Goal: Information Seeking & Learning: Find specific fact

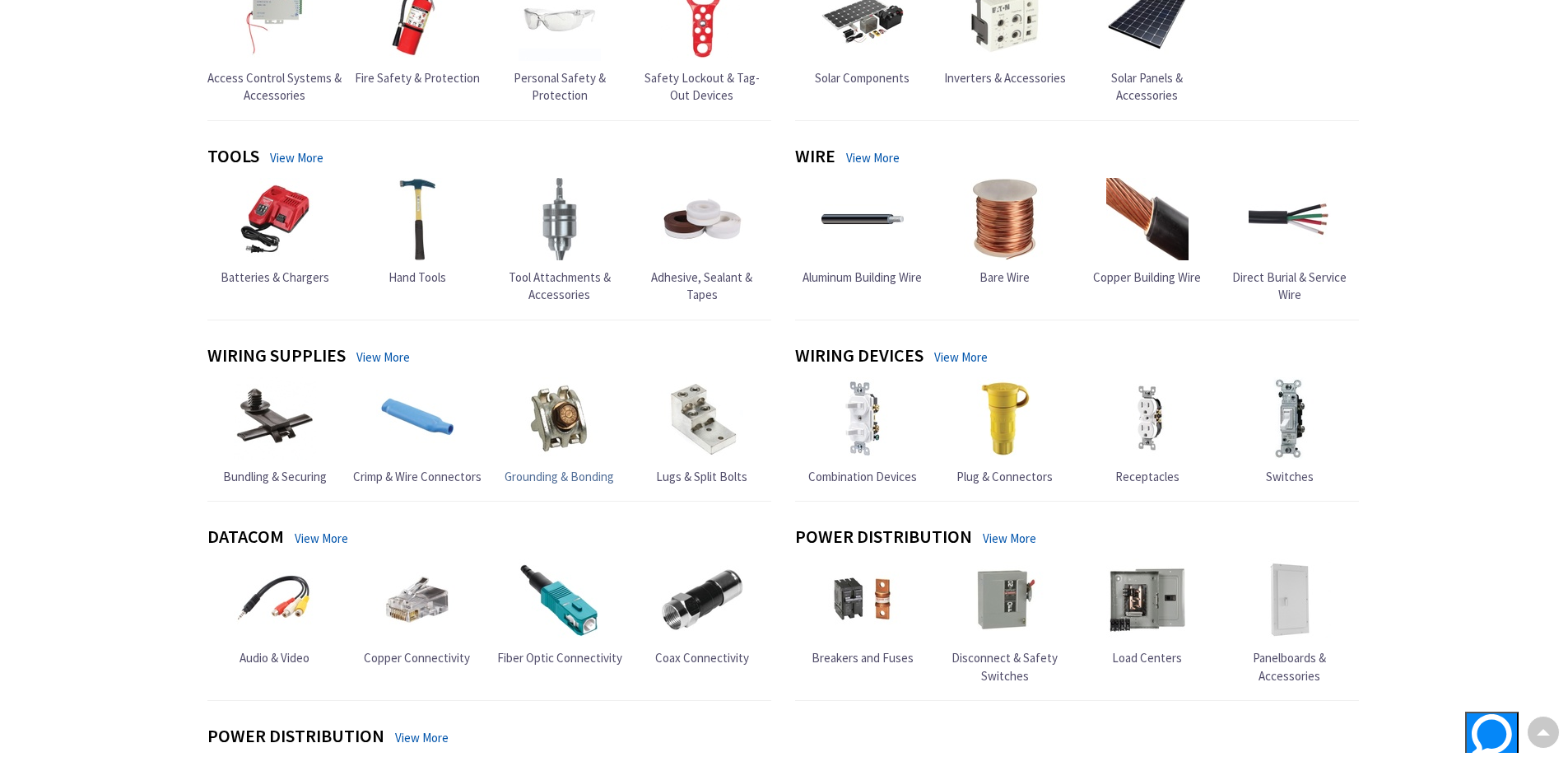
scroll to position [1235, 0]
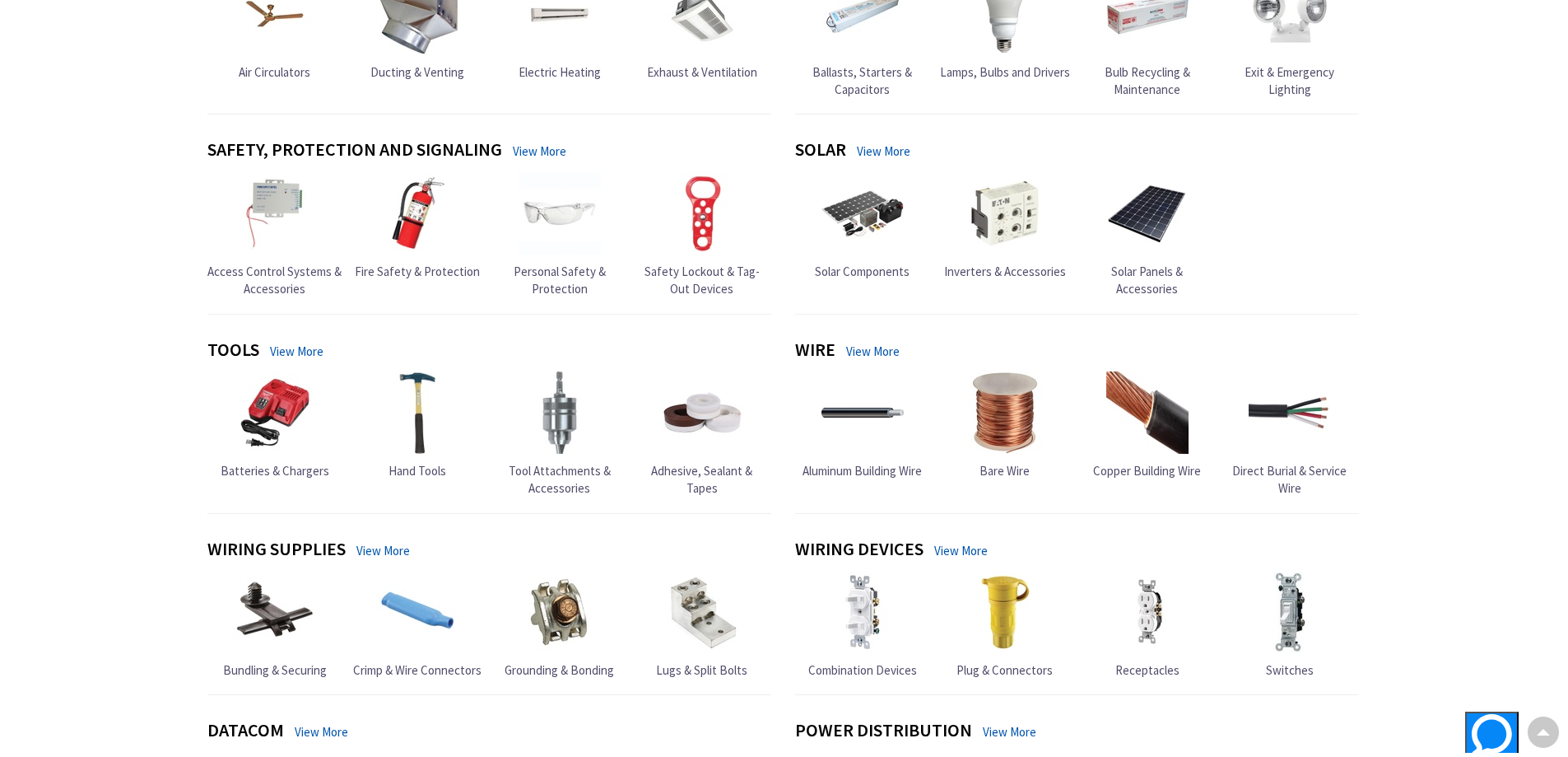
click at [376, 559] on link "View More" at bounding box center [383, 551] width 54 height 17
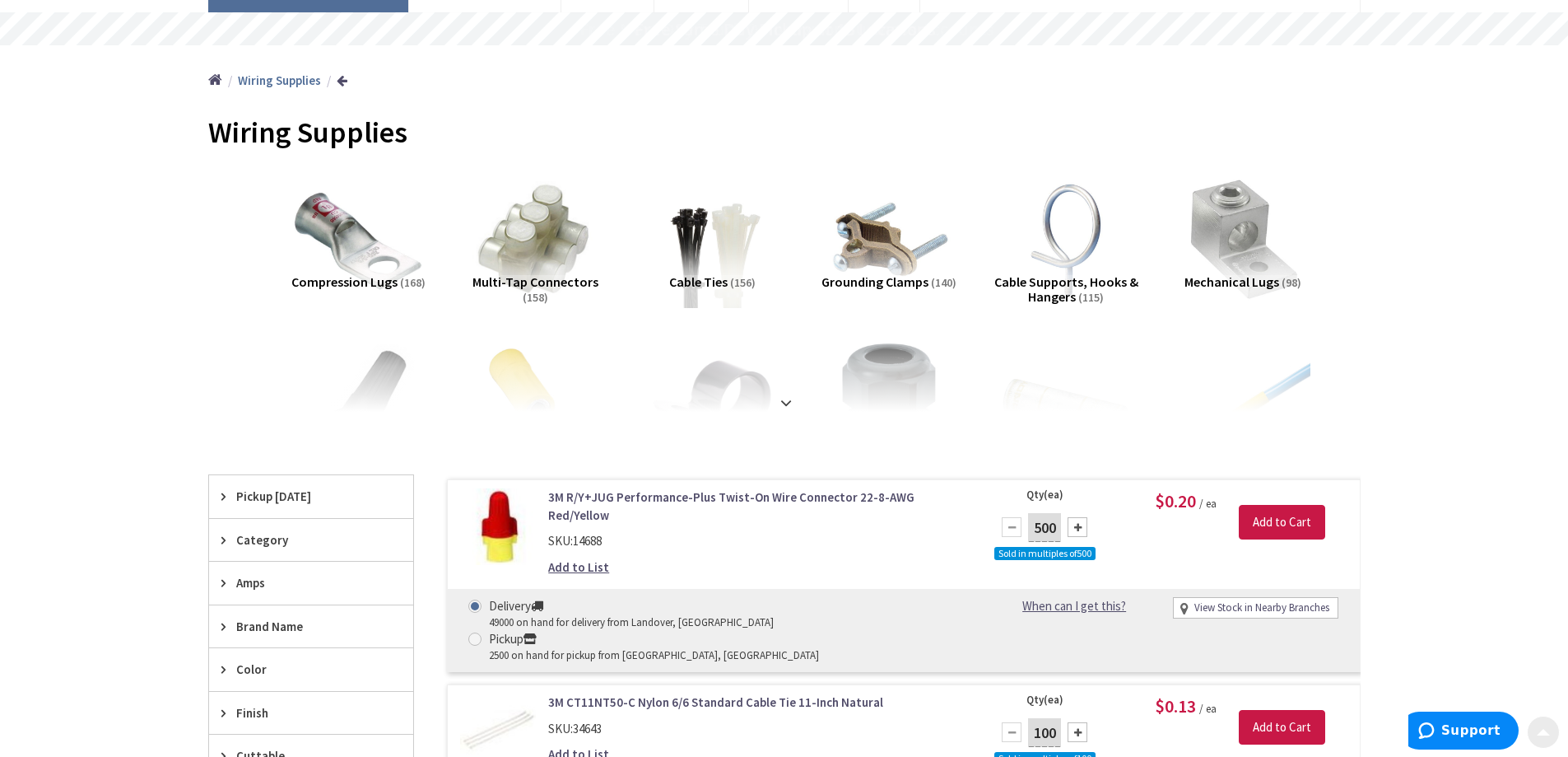
scroll to position [164, 0]
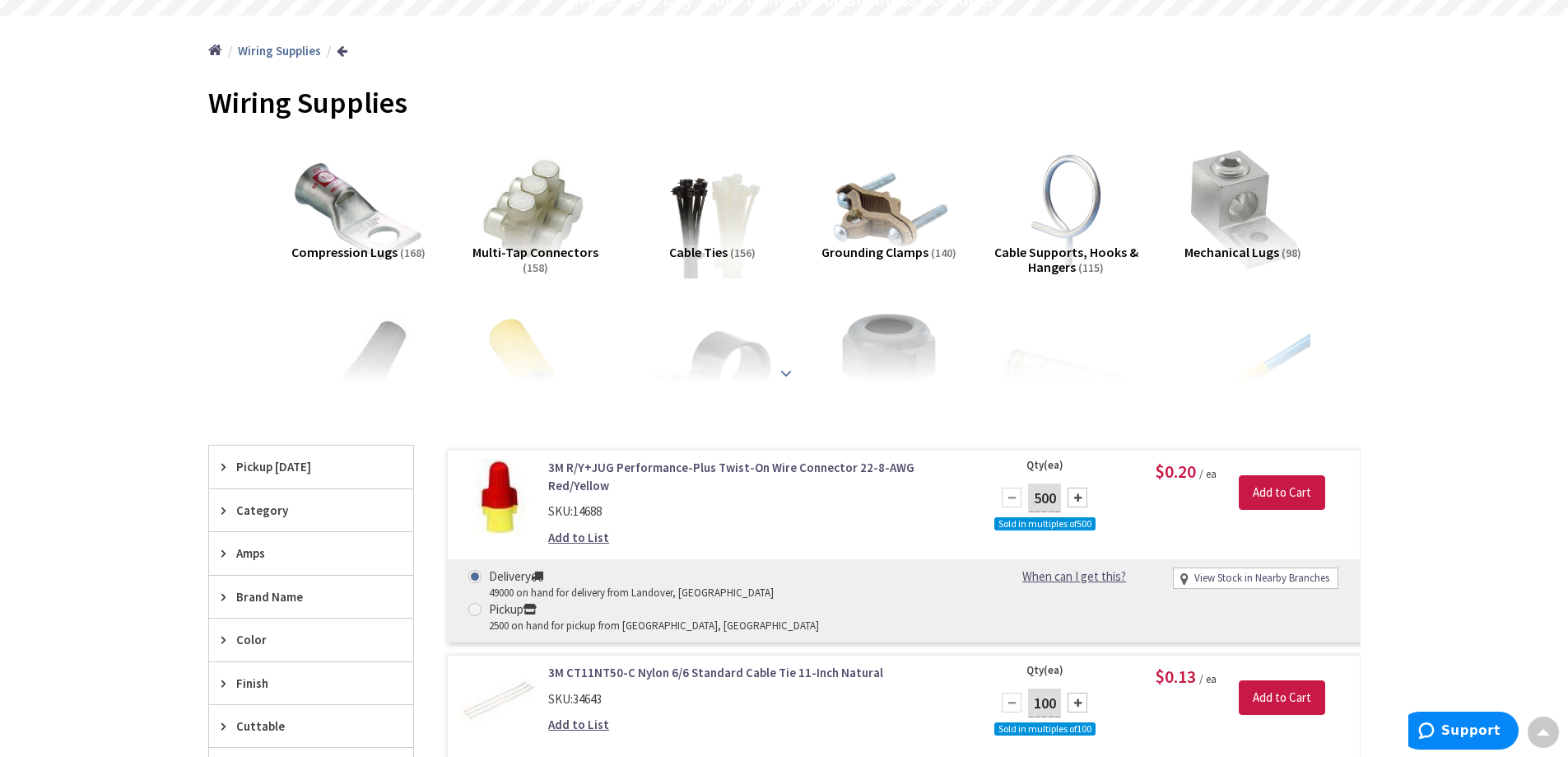
click at [788, 378] on strong at bounding box center [785, 373] width 20 height 18
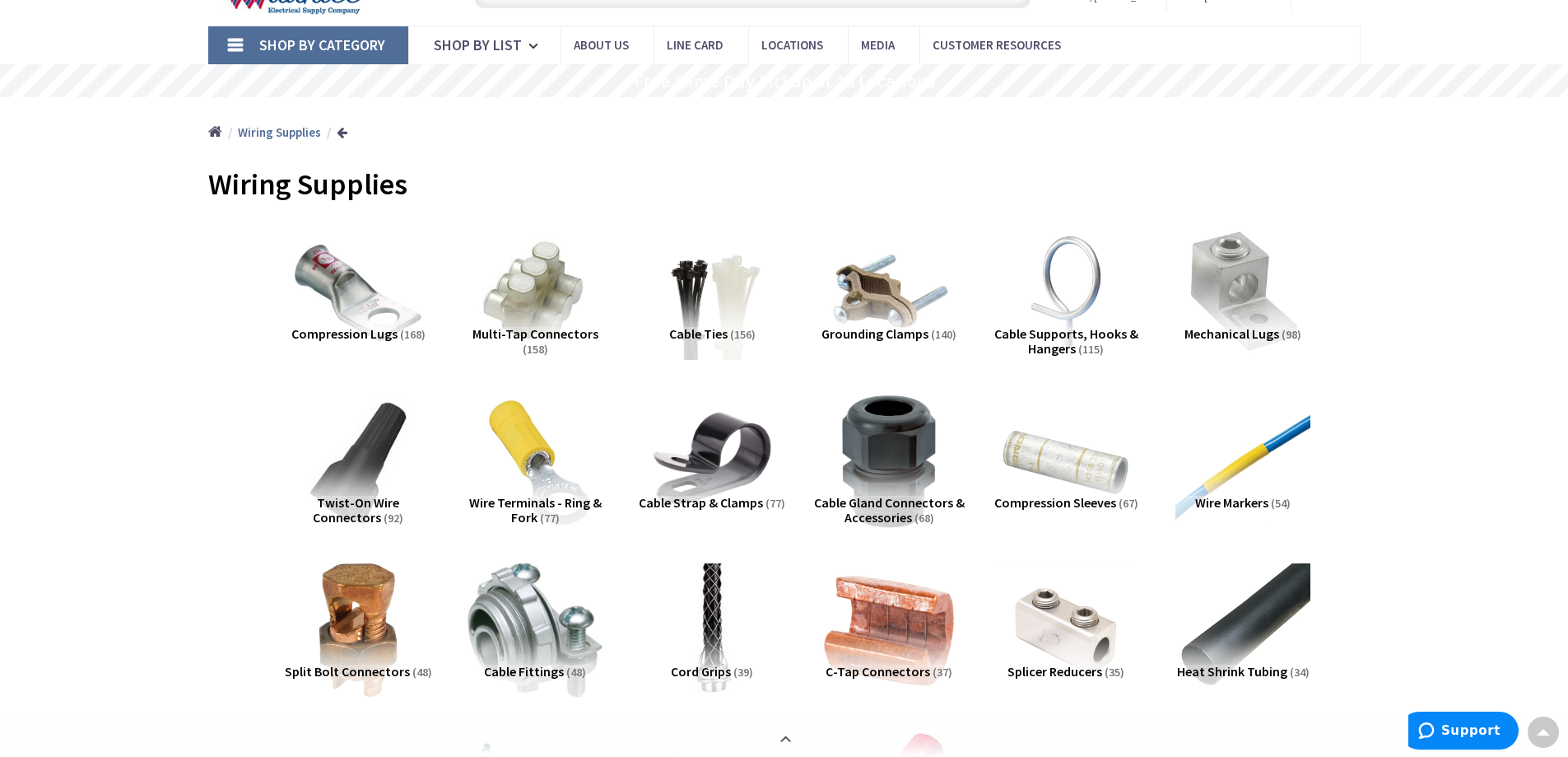
scroll to position [82, 0]
click at [557, 313] on img at bounding box center [535, 292] width 149 height 149
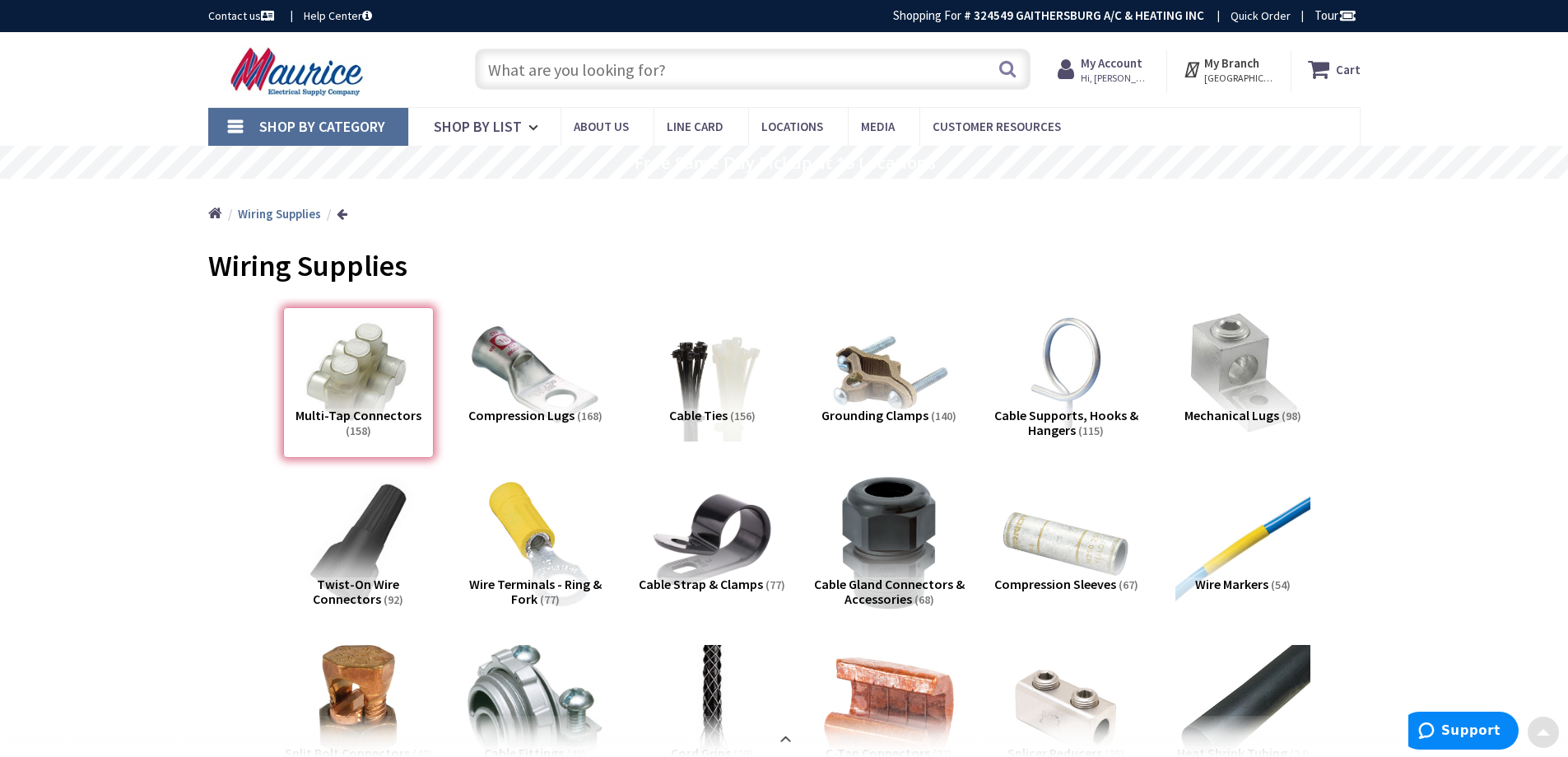
scroll to position [0, 0]
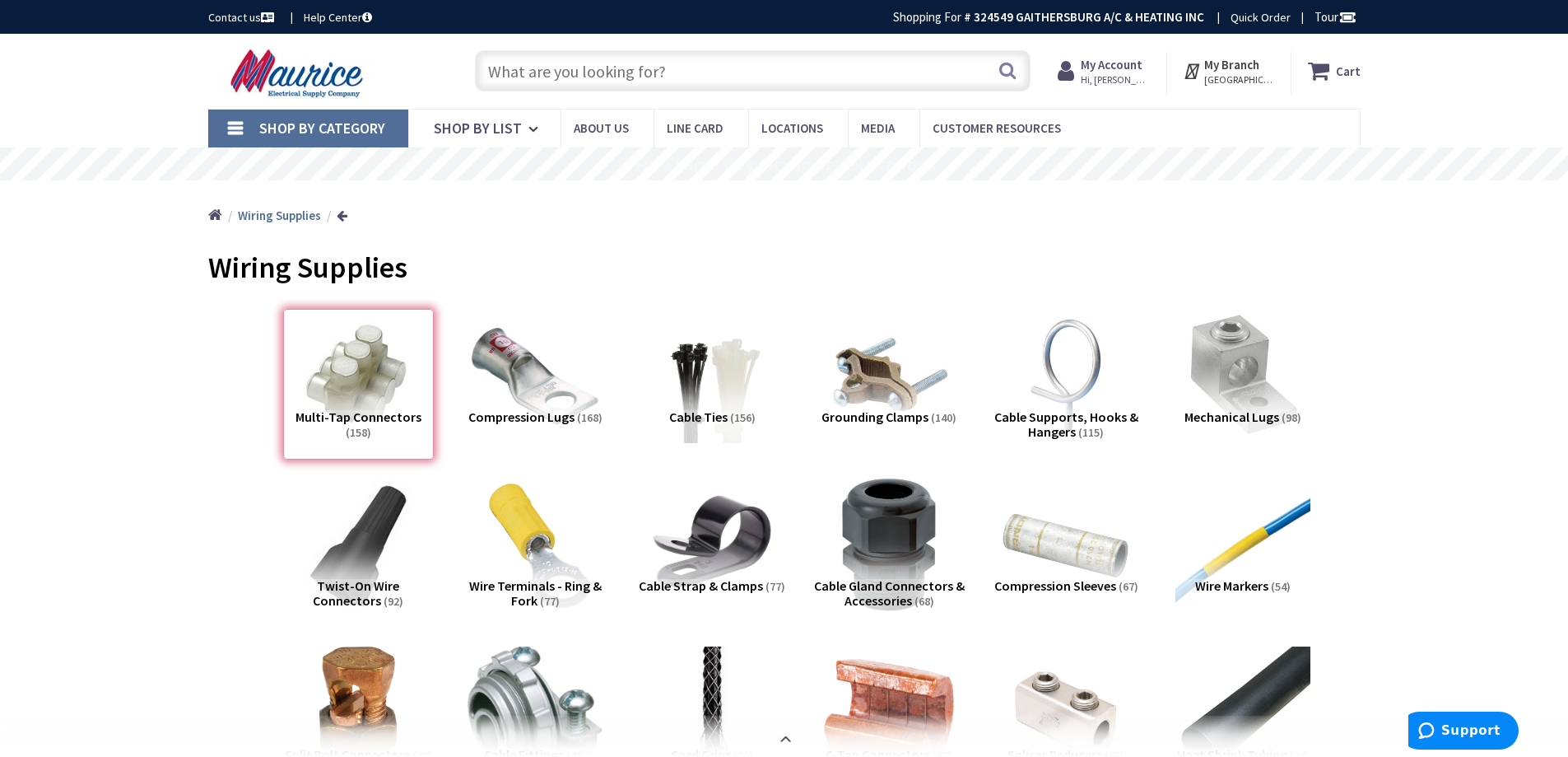
click at [679, 75] on input "text" at bounding box center [752, 71] width 555 height 41
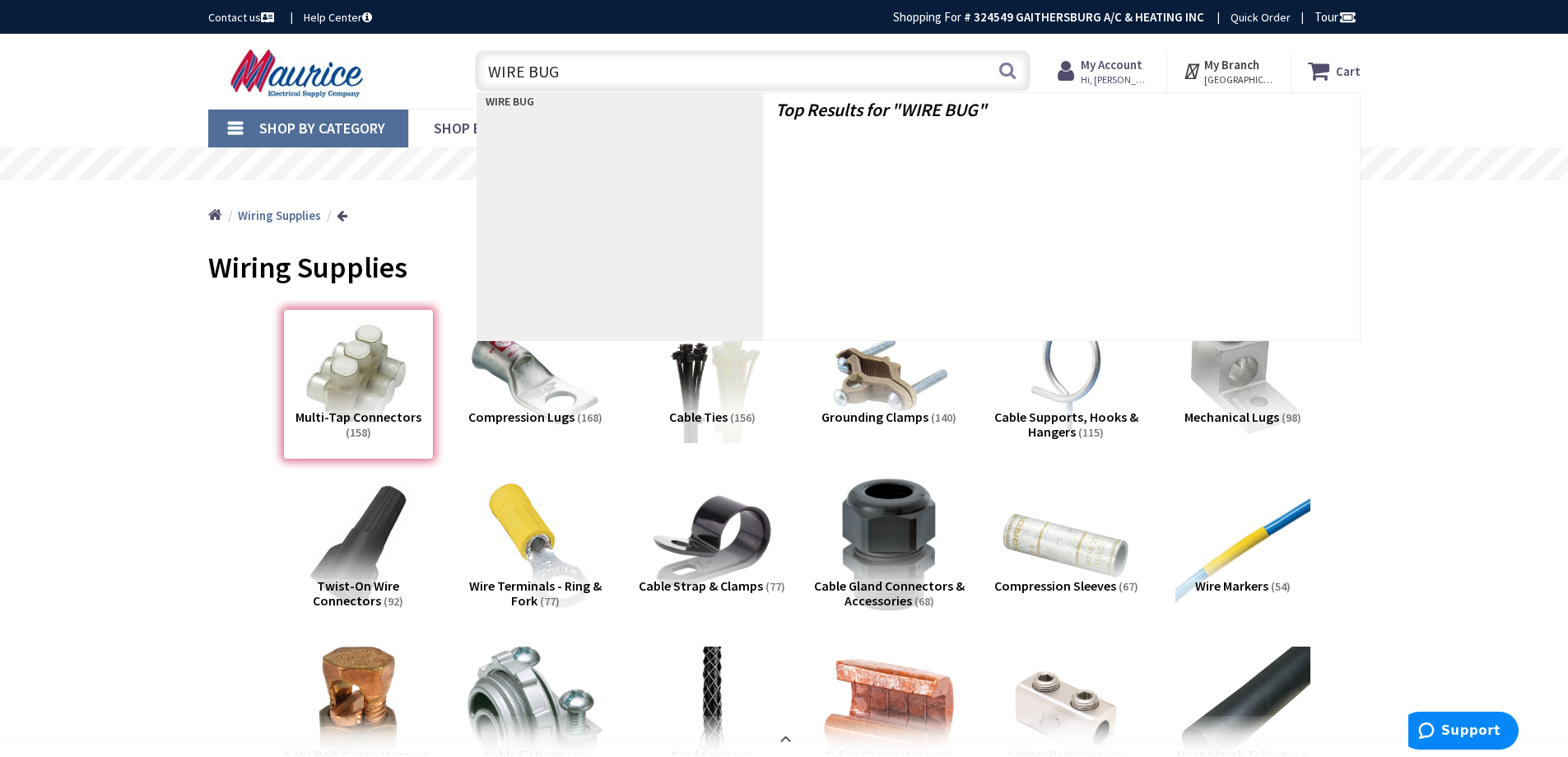
type input "WIRE BUG"
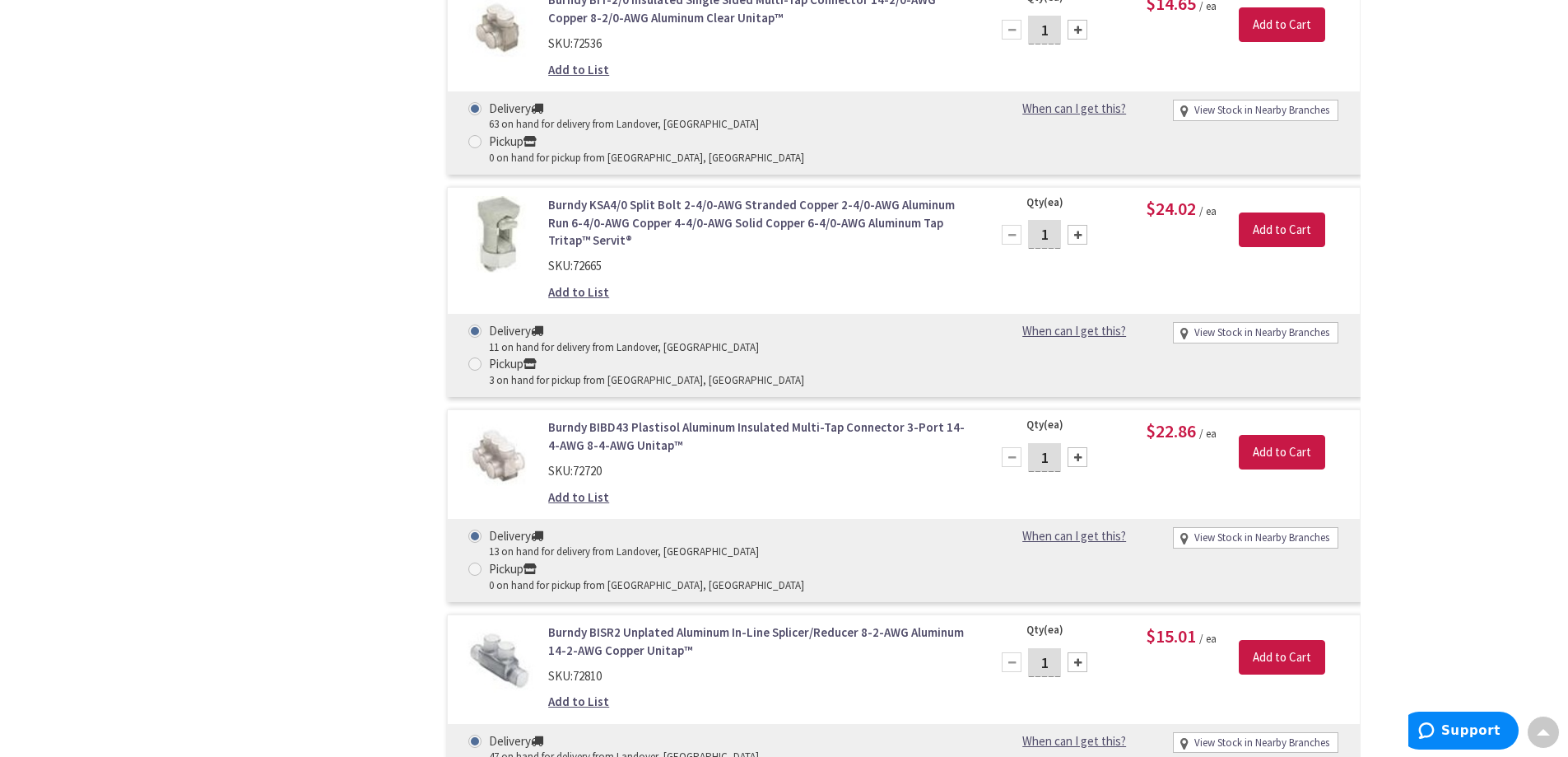
scroll to position [906, 0]
